Goal: Contribute content: Add original content to the website for others to see

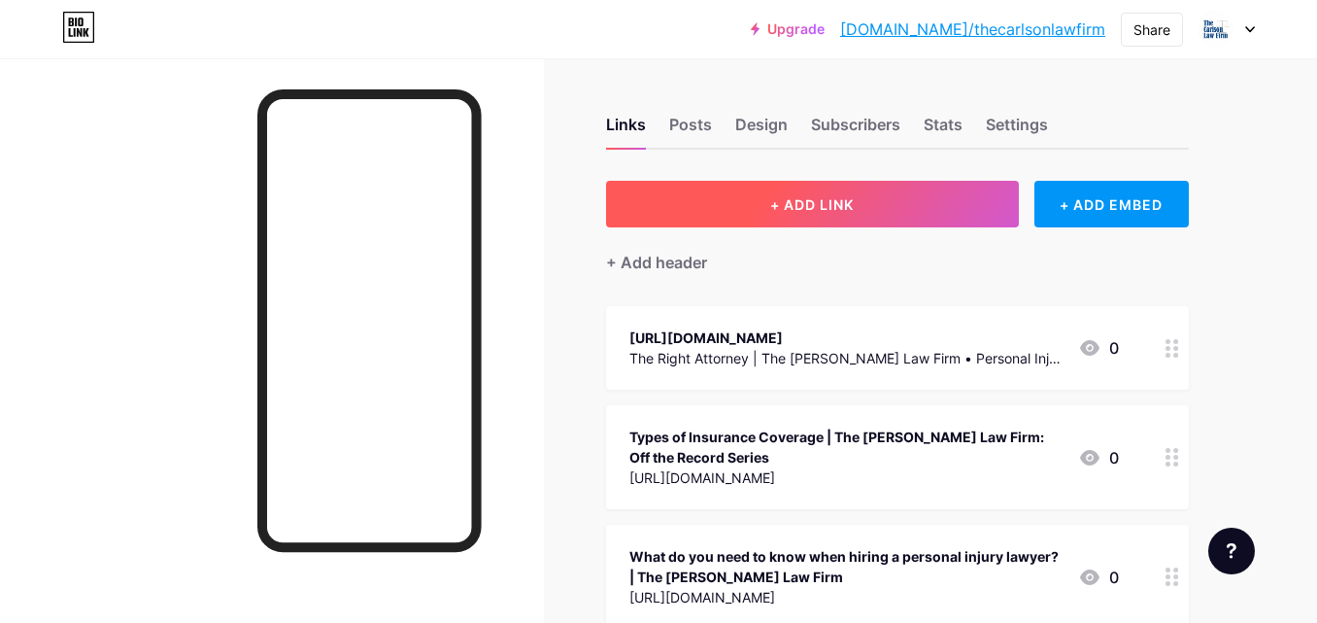
click at [746, 204] on button "+ ADD LINK" at bounding box center [812, 204] width 413 height 47
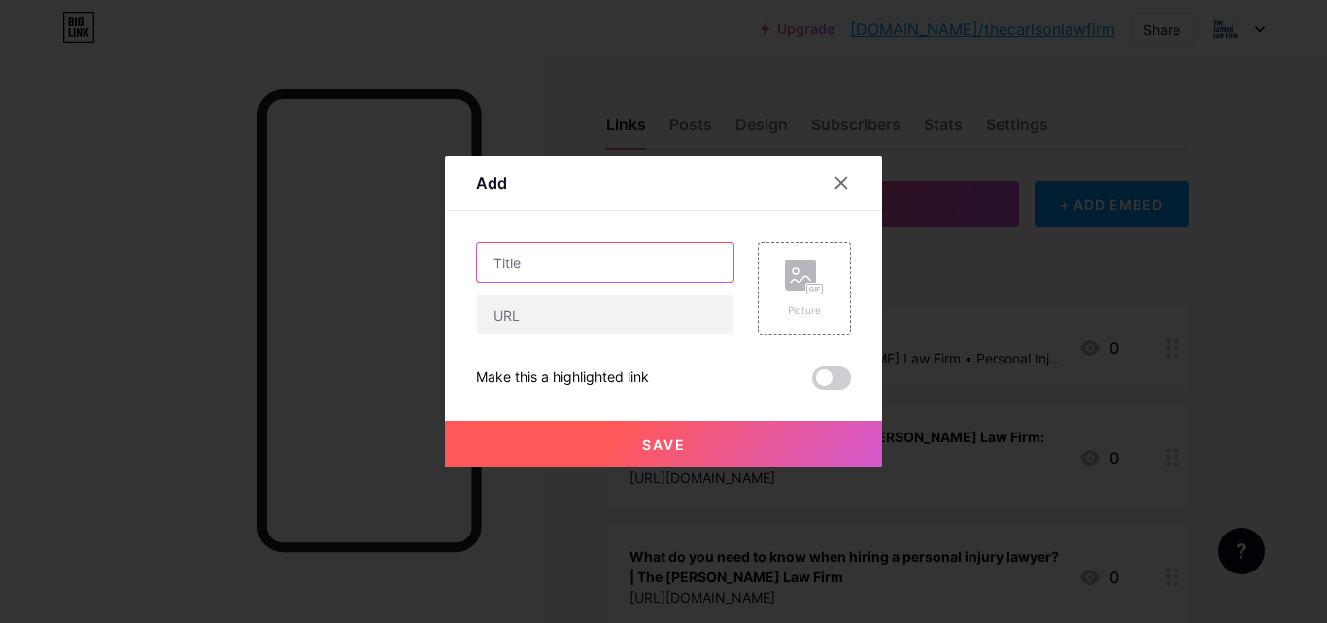
click at [505, 250] on input "text" at bounding box center [605, 262] width 256 height 39
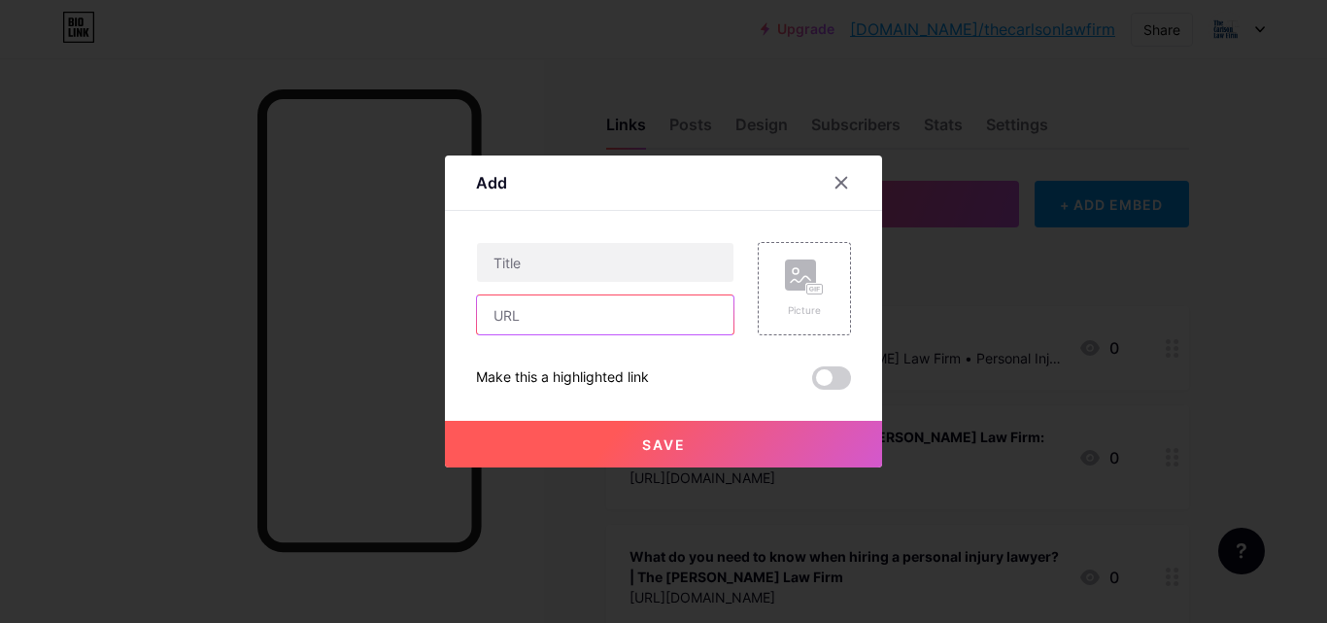
click at [525, 314] on input "text" at bounding box center [605, 314] width 256 height 39
paste input "[URL][DOMAIN_NAME]"
type input "[URL][DOMAIN_NAME]"
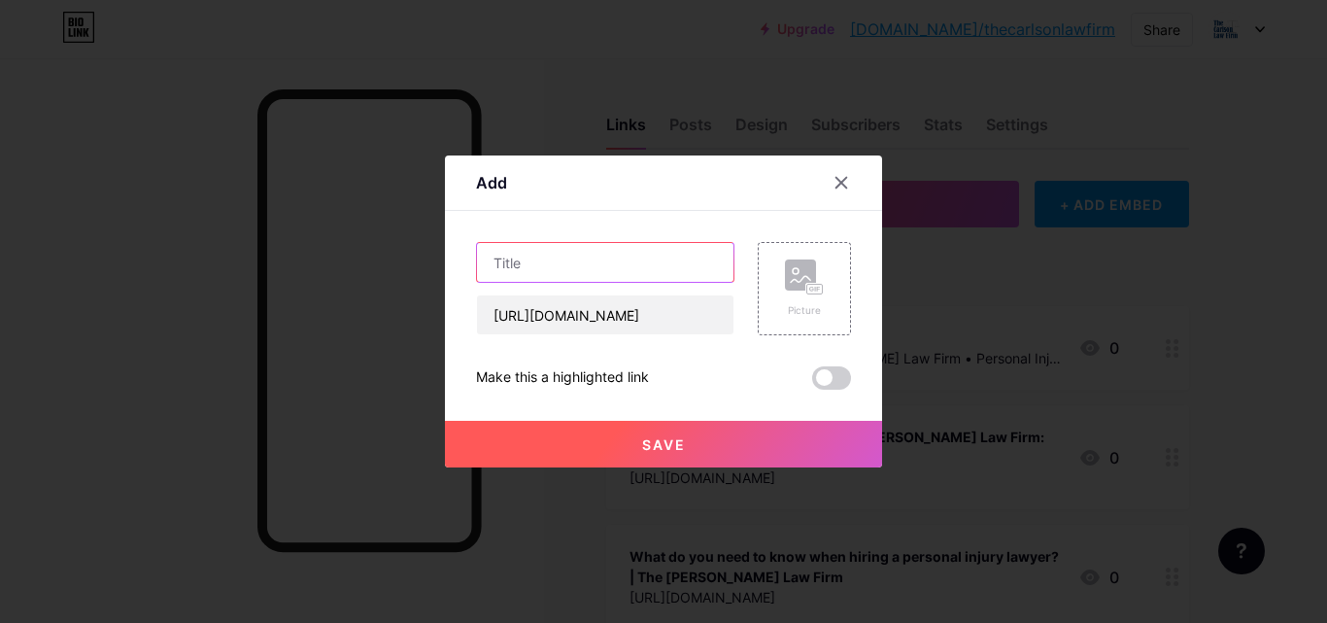
drag, startPoint x: 518, startPoint y: 267, endPoint x: 459, endPoint y: 96, distance: 180.6
click at [518, 267] on input "text" at bounding box center [605, 262] width 256 height 39
paste input "Attorney [PERSON_NAME] Explains the Discovery Process"
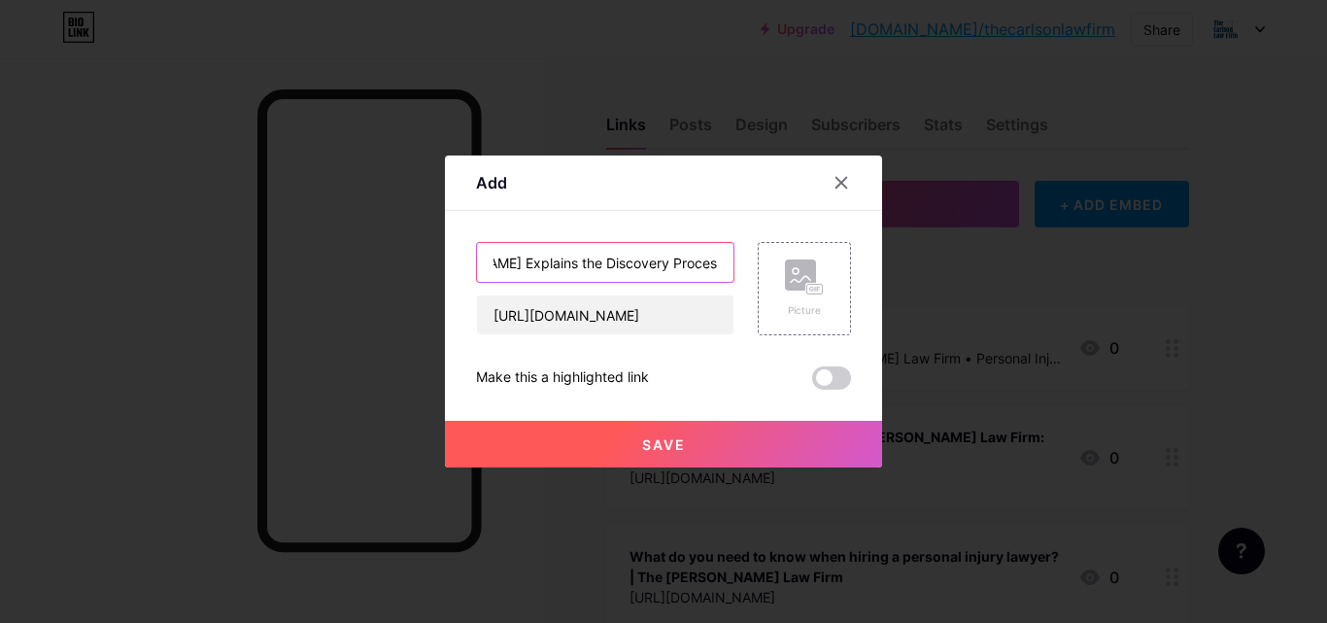
type input "Attorney [PERSON_NAME] Explains the Discovery Process"
click at [640, 449] on button "Save" at bounding box center [663, 444] width 437 height 47
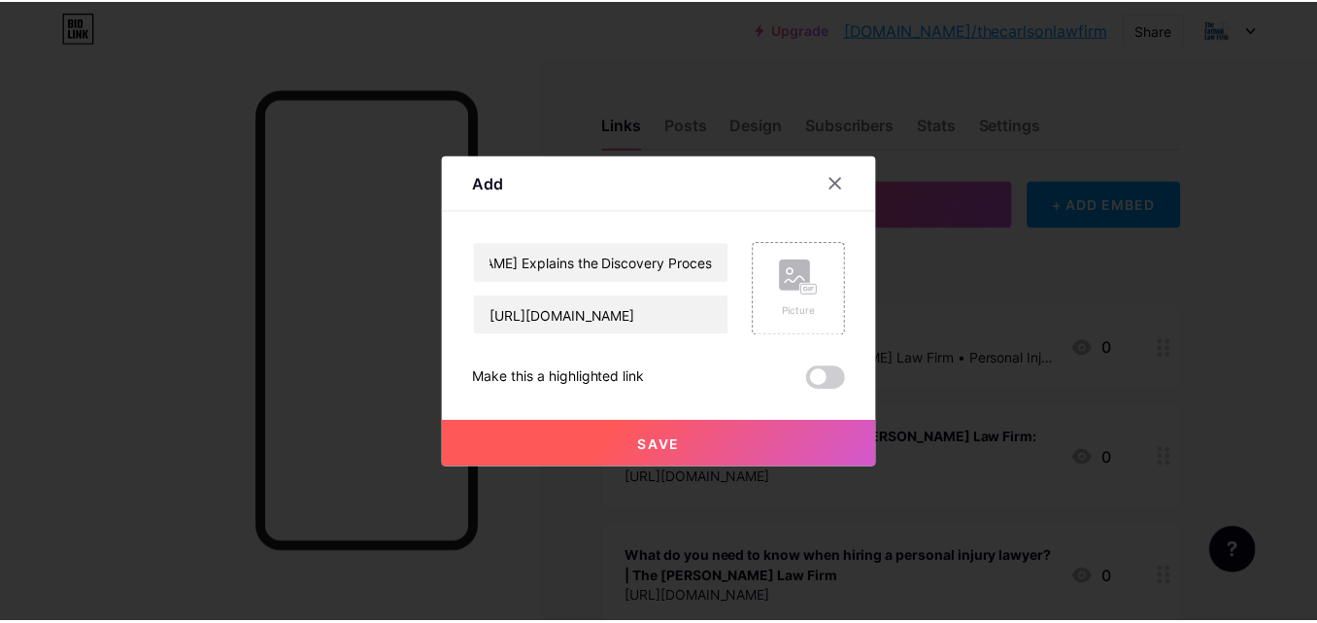
scroll to position [0, 0]
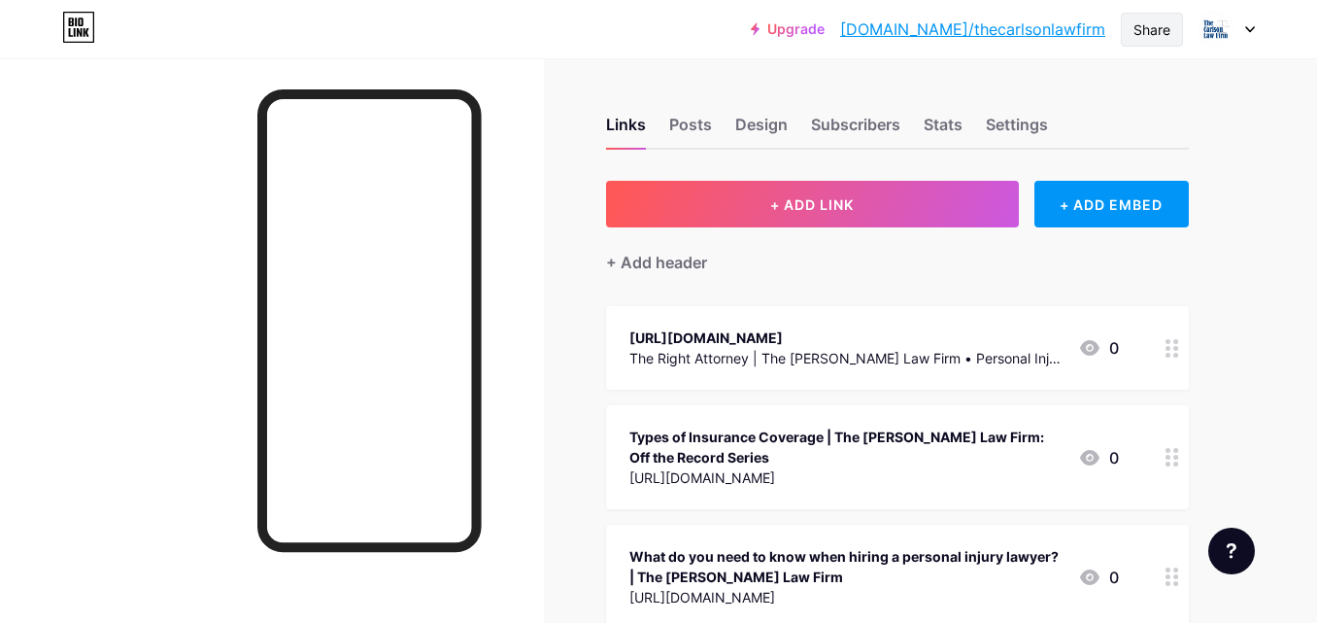
click at [1124, 31] on div "Share" at bounding box center [1152, 30] width 62 height 34
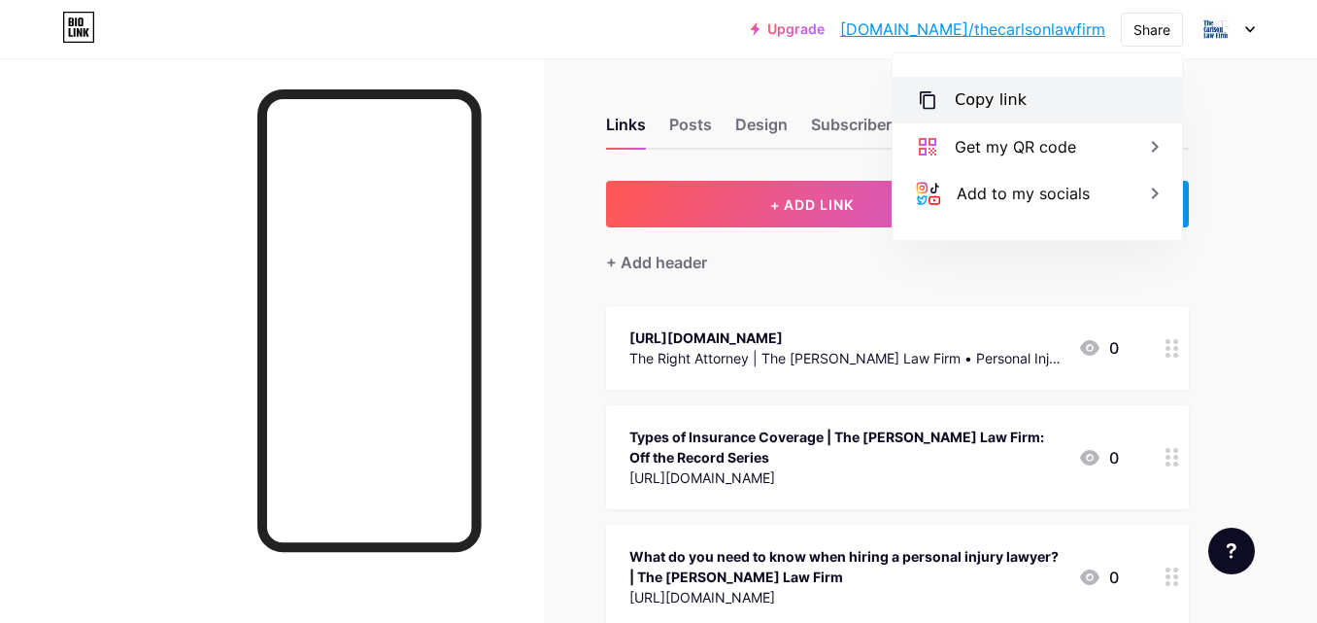
click at [1044, 110] on div "Copy link" at bounding box center [1037, 100] width 289 height 47
